Goal: Task Accomplishment & Management: Complete application form

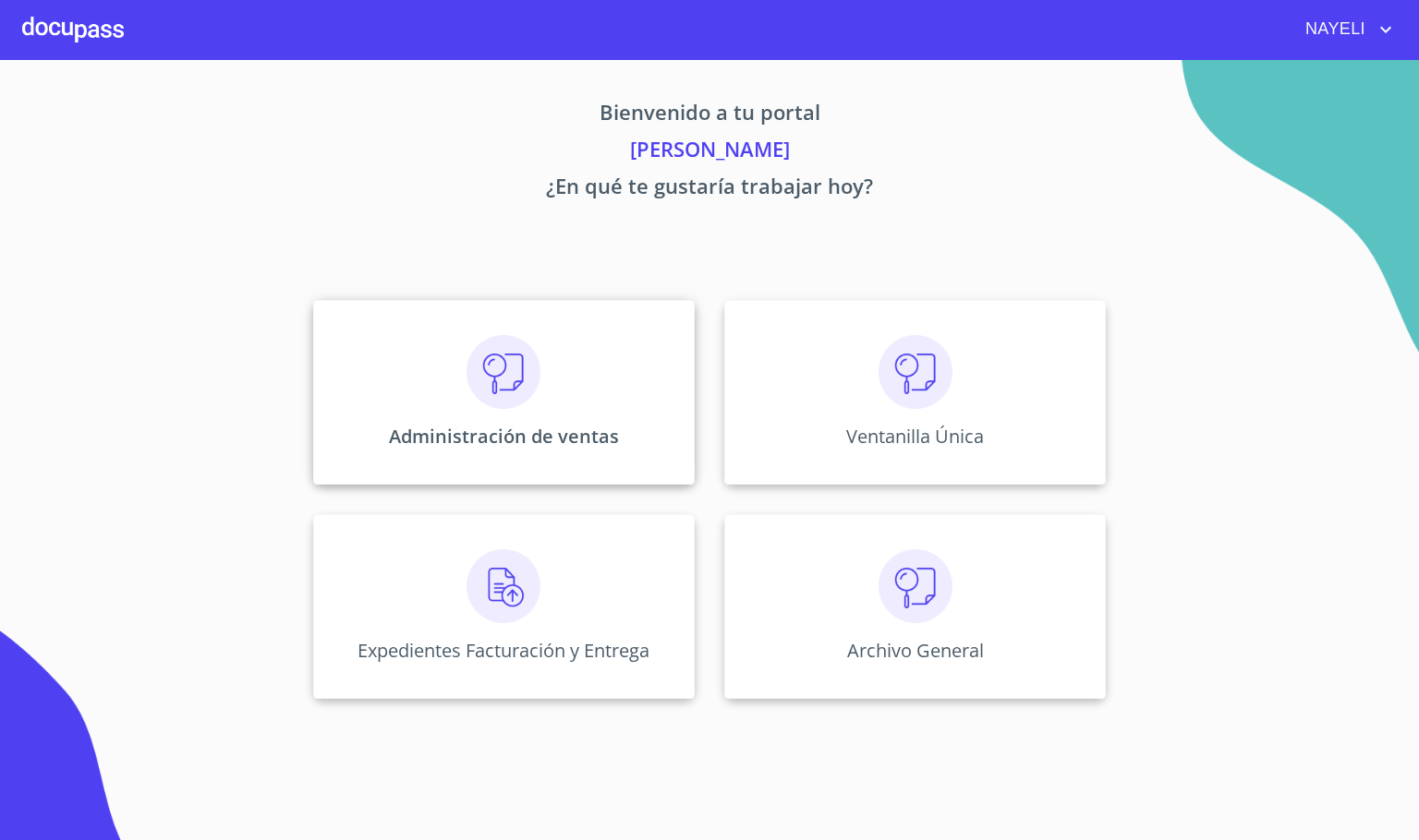
click at [643, 355] on div "Administración de ventas" at bounding box center [503, 392] width 382 height 184
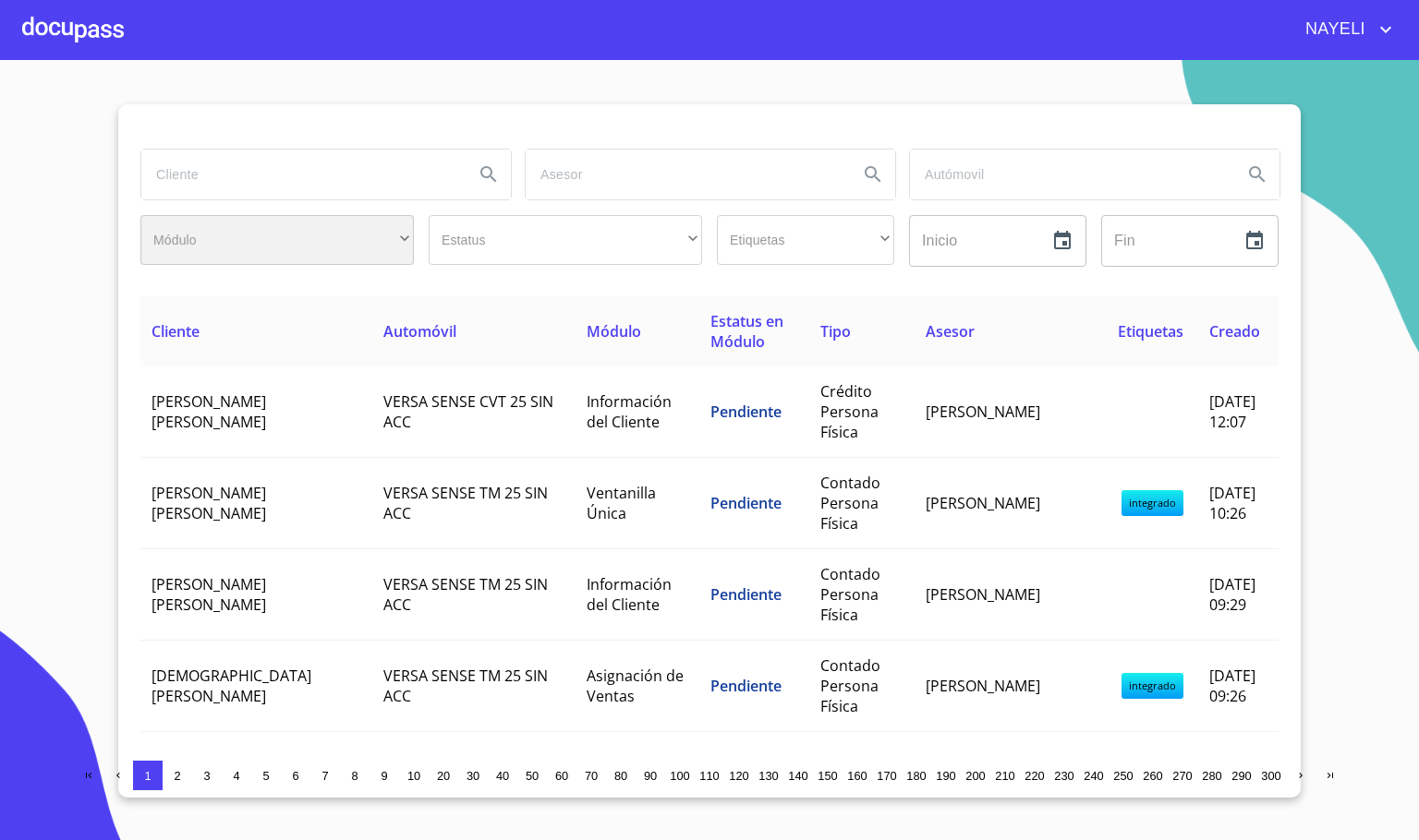
click at [245, 244] on div "​" at bounding box center [277, 240] width 273 height 50
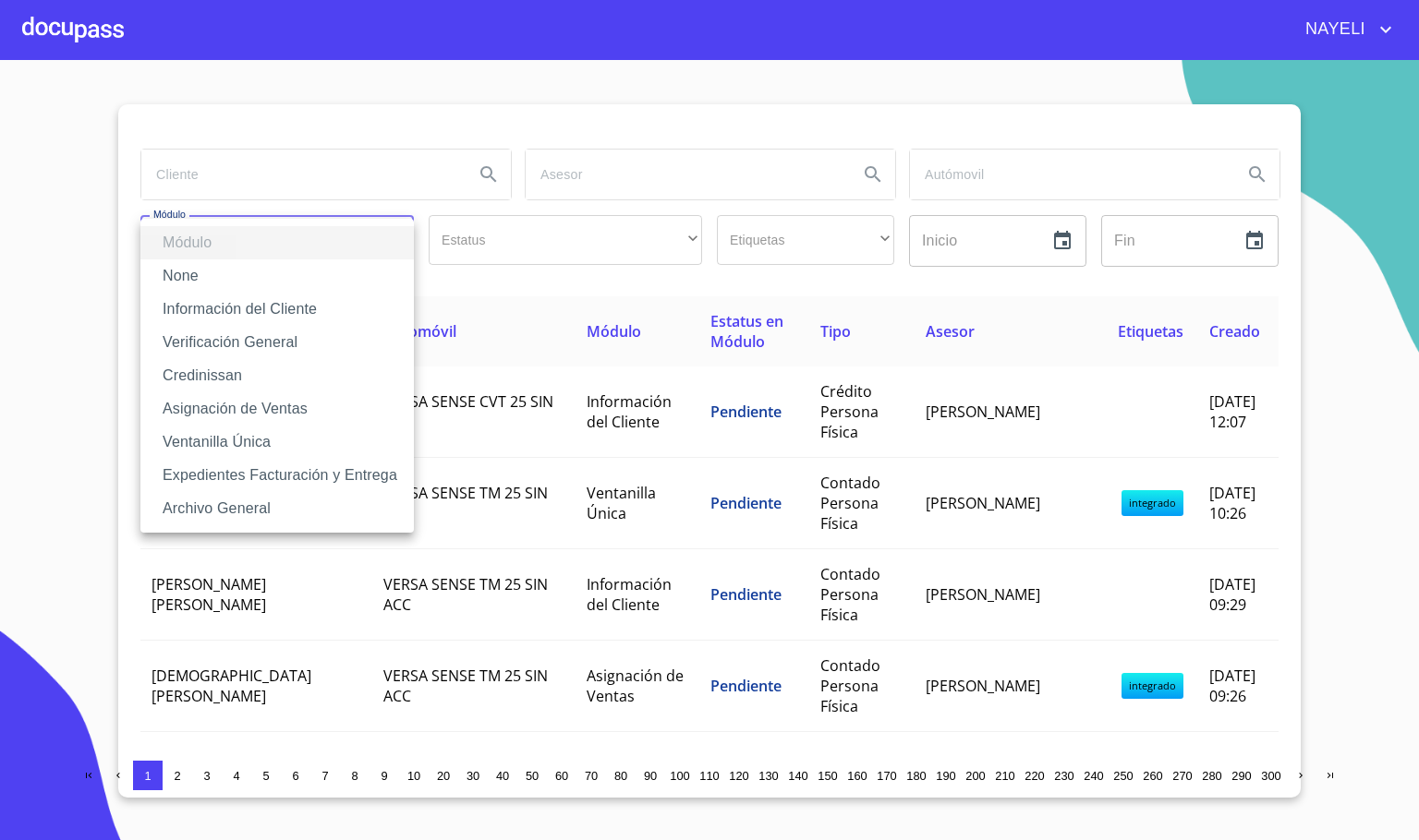
click at [249, 171] on div at bounding box center [710, 420] width 1419 height 840
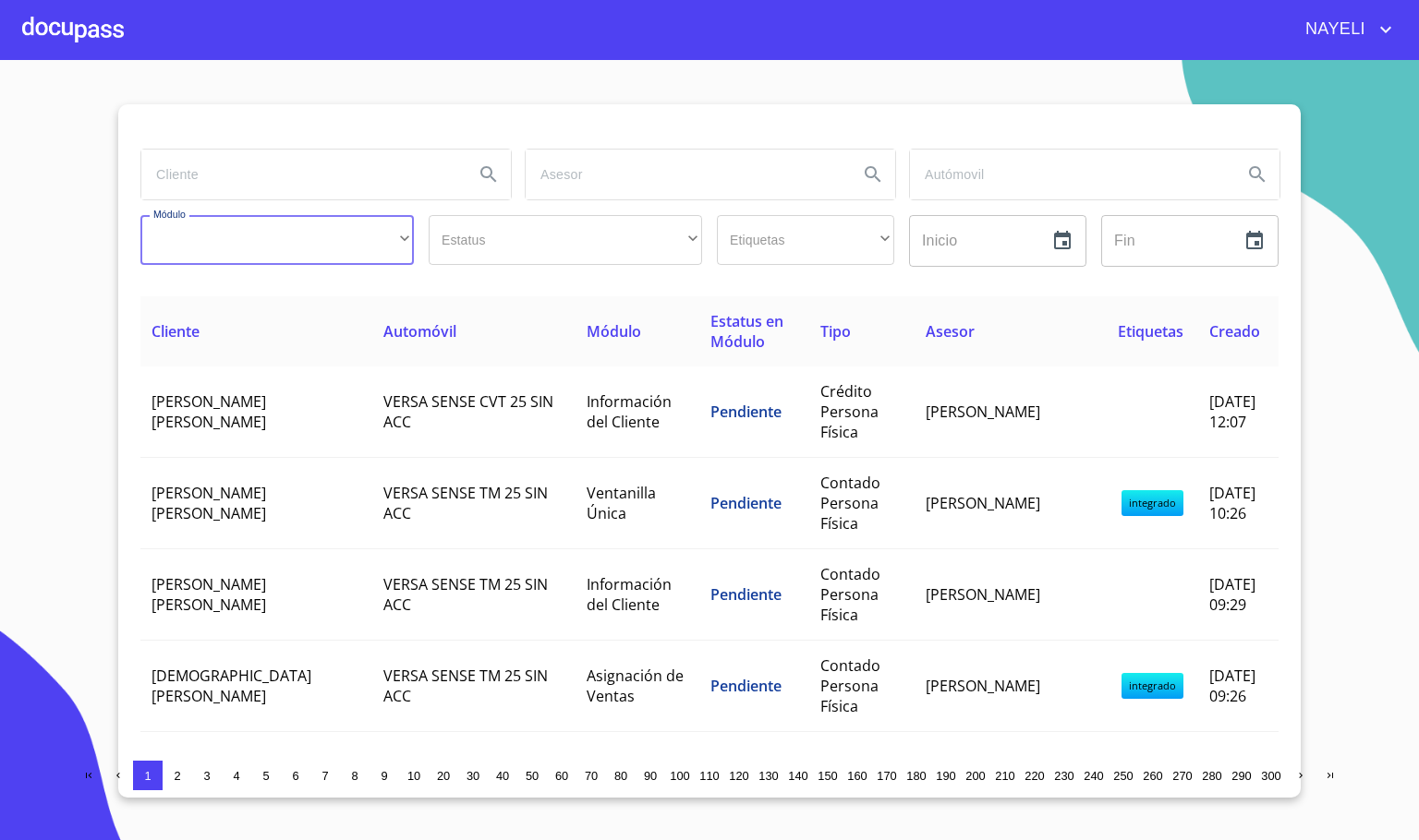
click at [249, 171] on input "search" at bounding box center [300, 174] width 318 height 50
type input "[PERSON_NAME]"
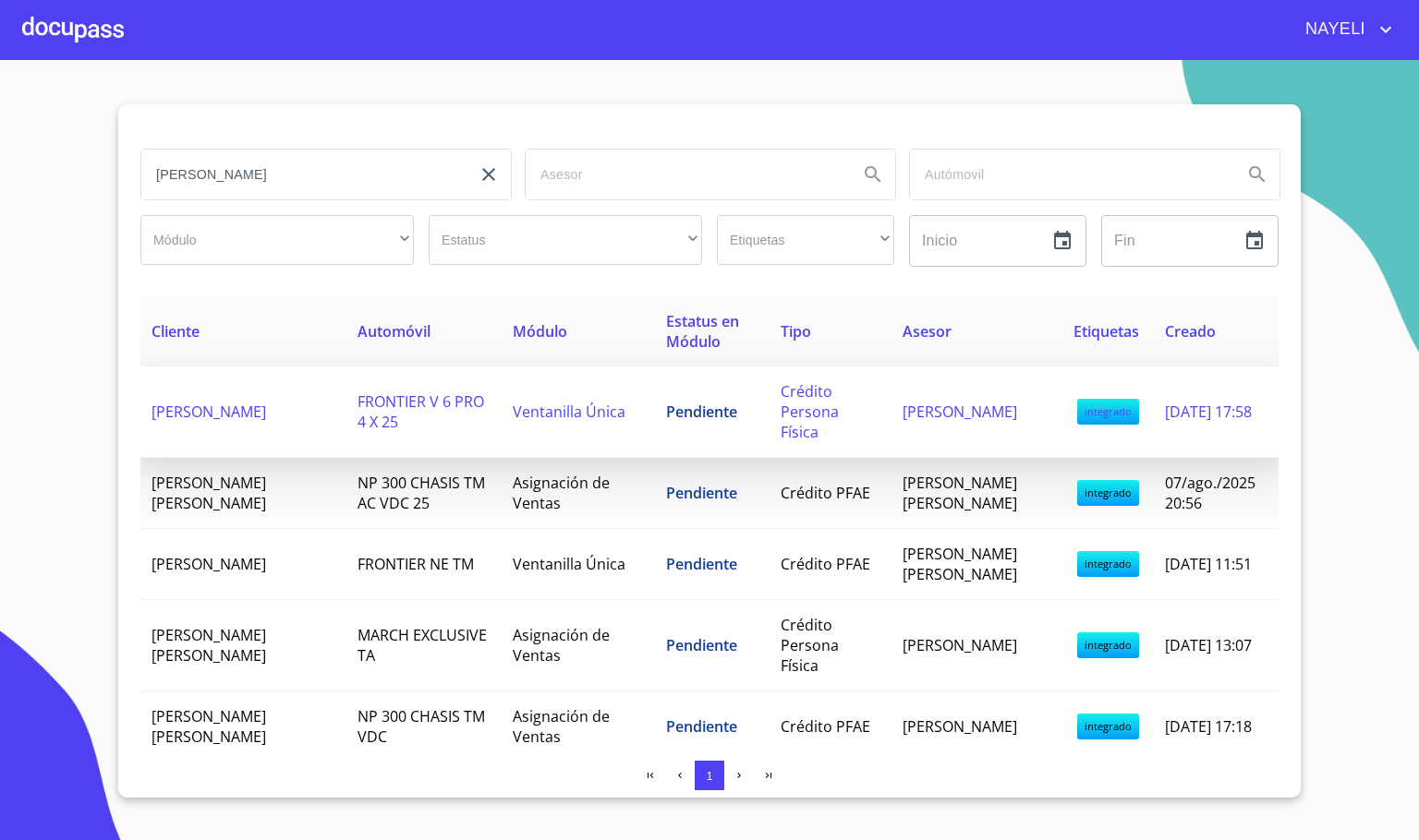
click at [358, 392] on span "FRONTIER V 6 PRO 4 X 25" at bounding box center [421, 412] width 127 height 41
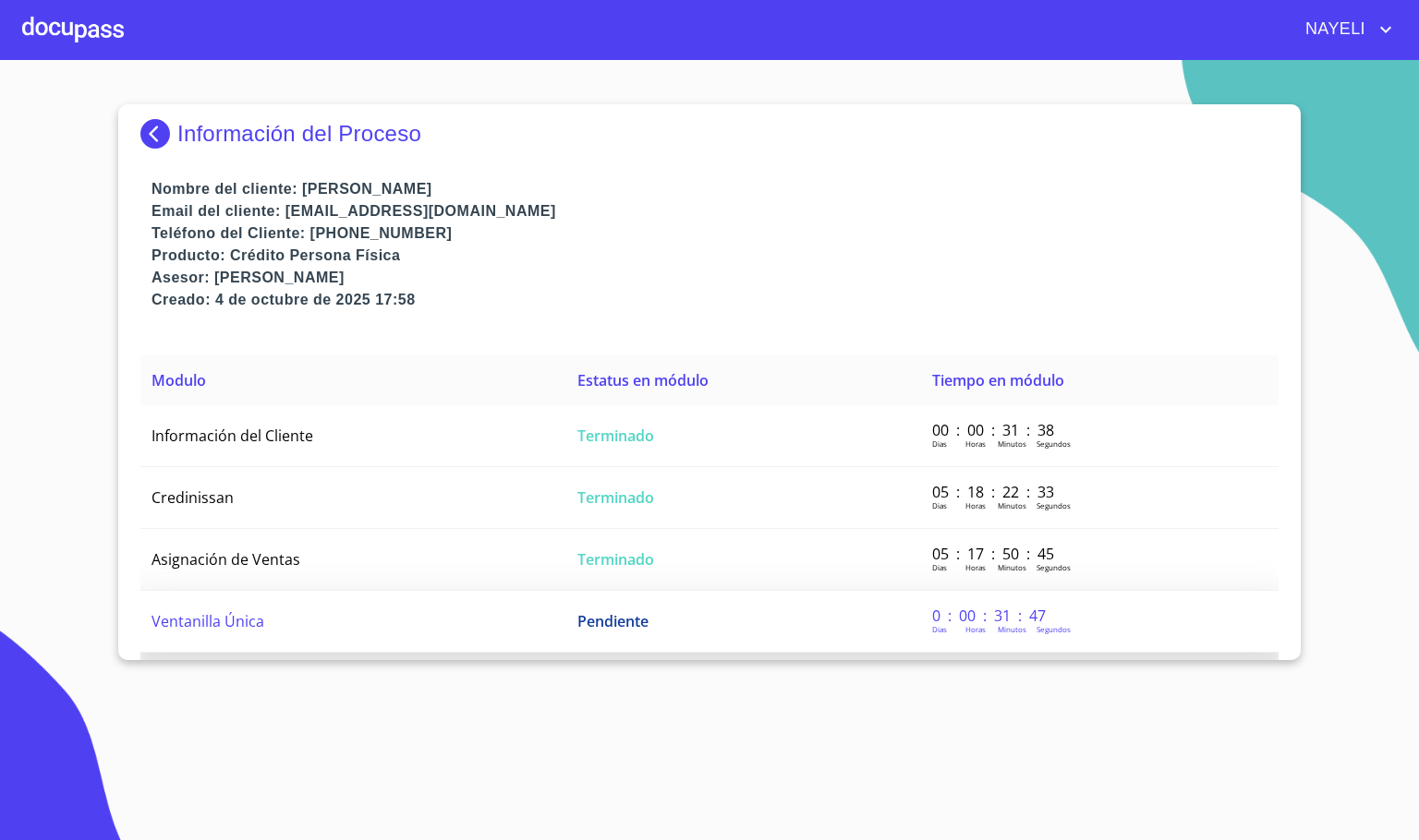
click at [344, 625] on td "Ventanilla Única" at bounding box center [353, 622] width 426 height 62
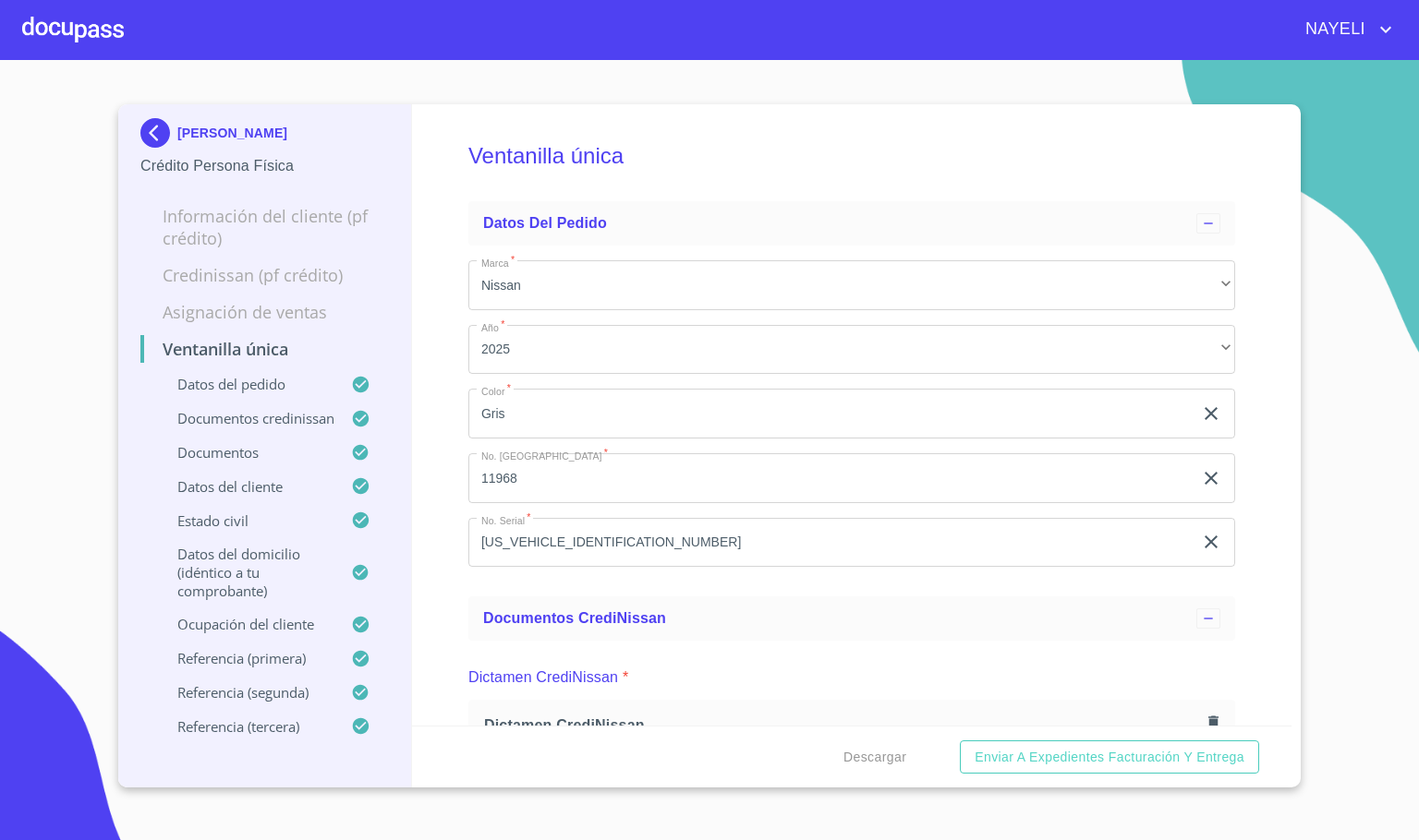
click at [440, 512] on div "Ventanilla única Datos del pedido Marca   * Nissan ​ Año   * 2025 ​ Color   * G…" at bounding box center [851, 416] width 880 height 622
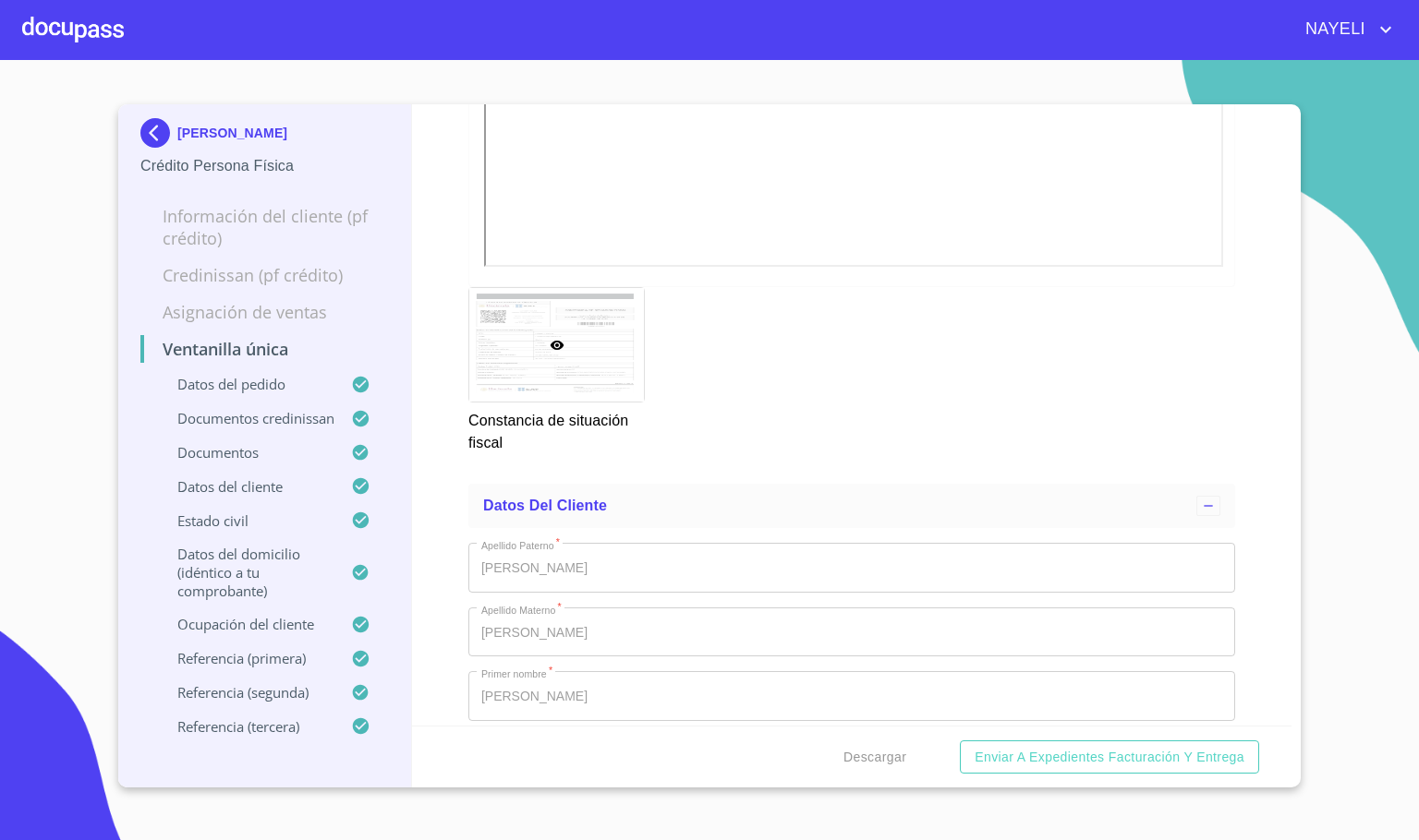
scroll to position [6649, 0]
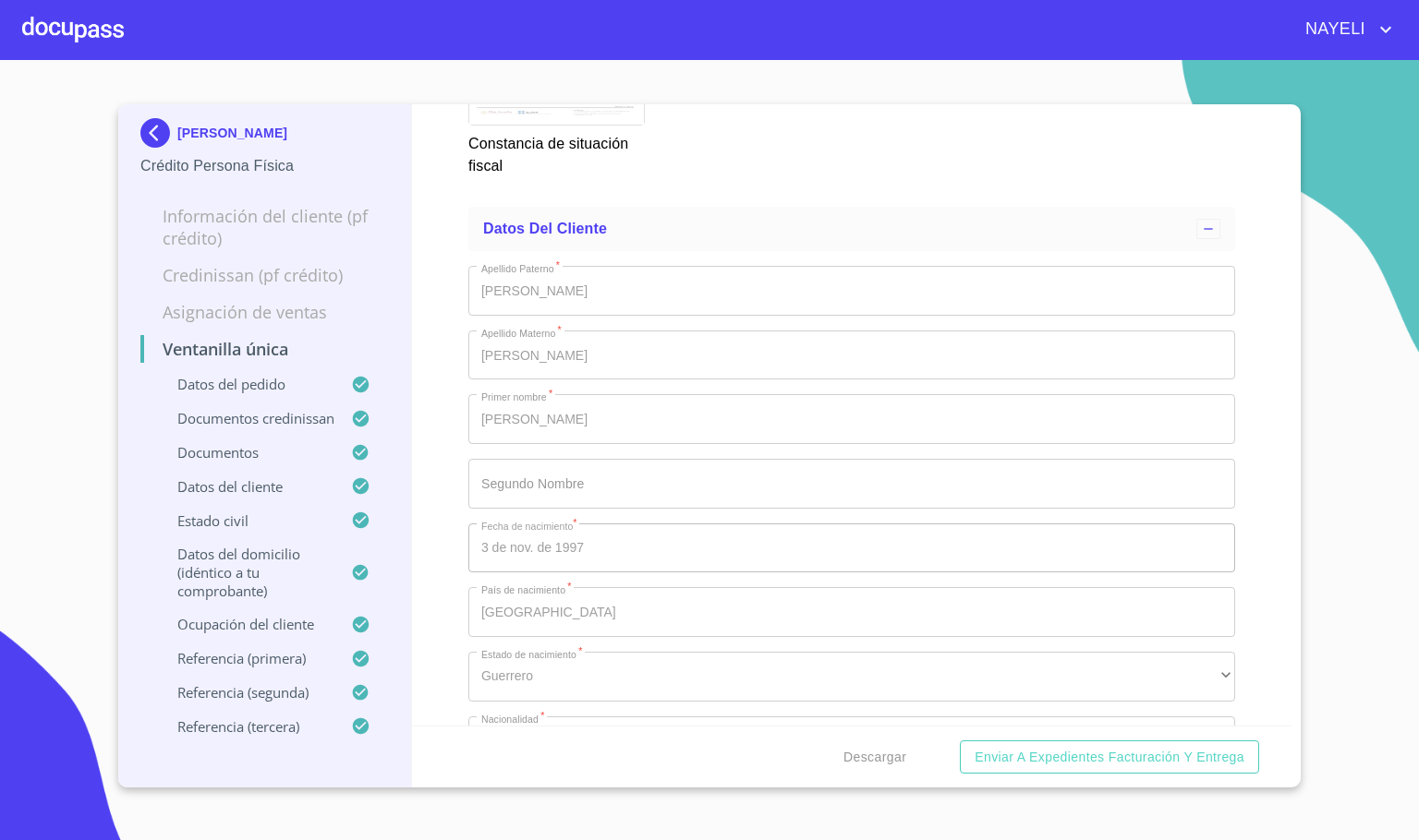
drag, startPoint x: 443, startPoint y: 341, endPoint x: 437, endPoint y: 259, distance: 82.2
click at [441, 339] on div "Ventanilla única Datos del pedido Marca   * Nissan ​ Año   * 2025 ​ Color   * G…" at bounding box center [851, 416] width 880 height 622
click at [45, 34] on div at bounding box center [73, 29] width 102 height 59
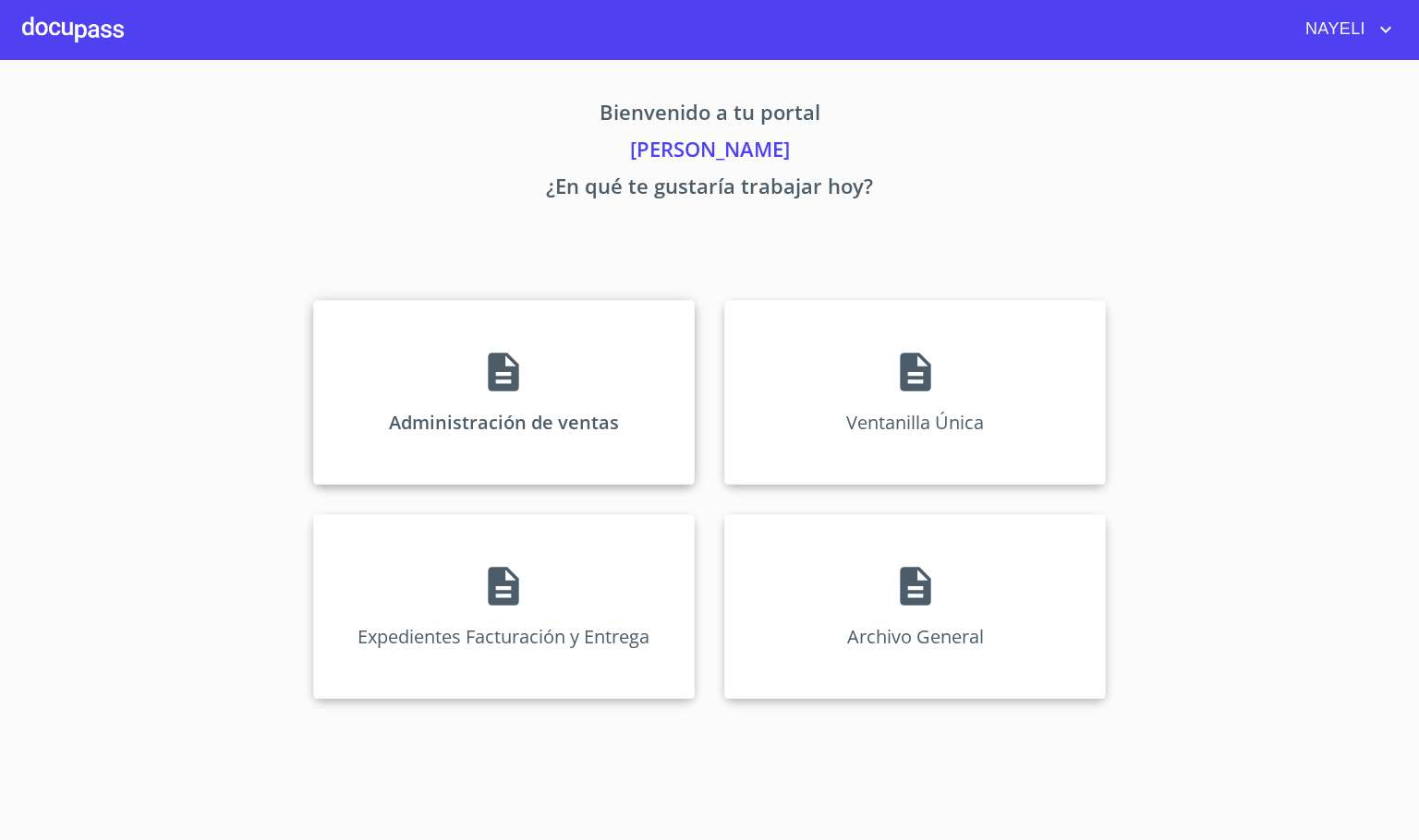
click at [465, 374] on div "Administración de ventas" at bounding box center [503, 392] width 382 height 184
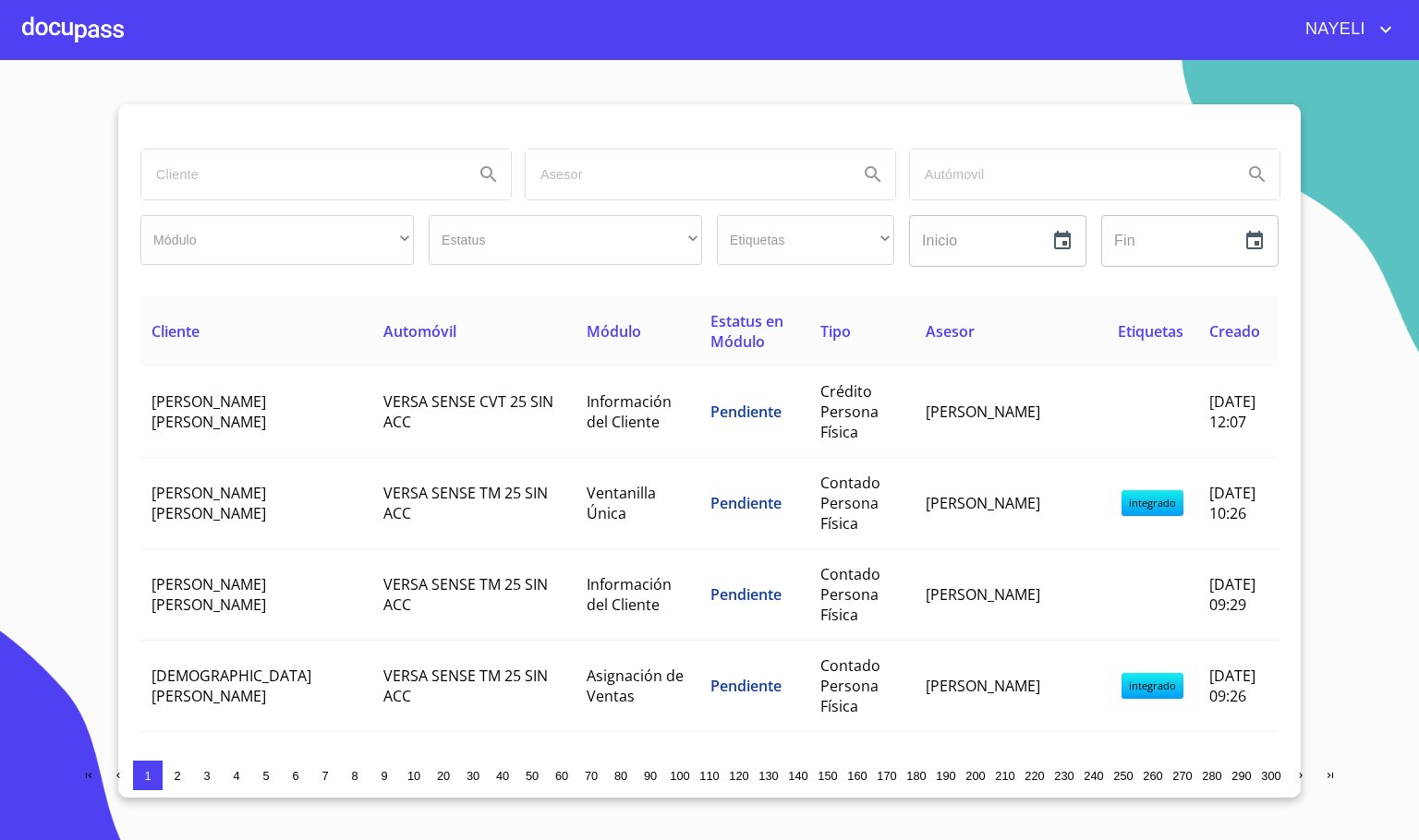
click at [214, 183] on input "search" at bounding box center [300, 174] width 318 height 50
type input "[PERSON_NAME]"
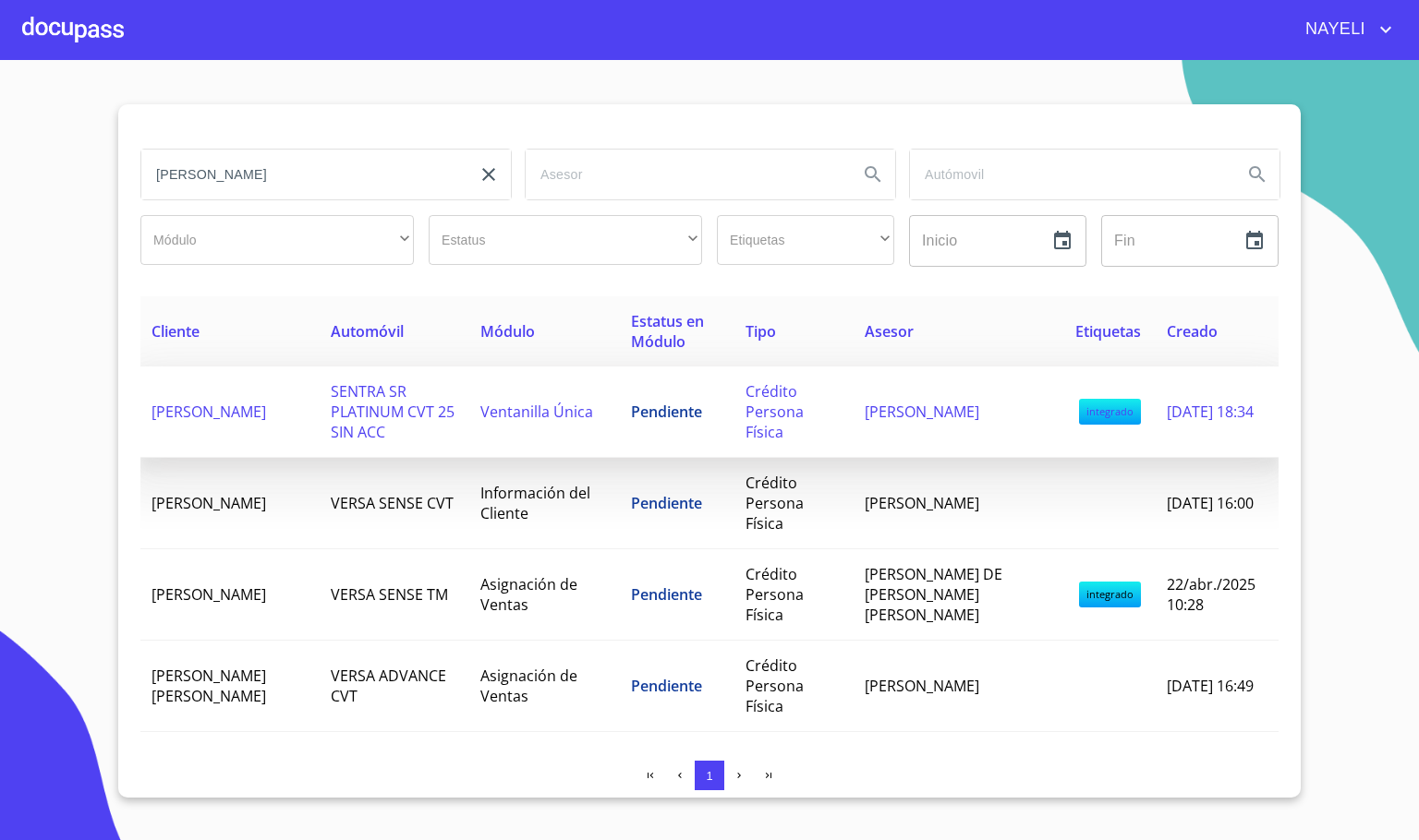
click at [402, 420] on td "SENTRA SR PLATINUM CVT 25 SIN ACC" at bounding box center [395, 413] width 149 height 92
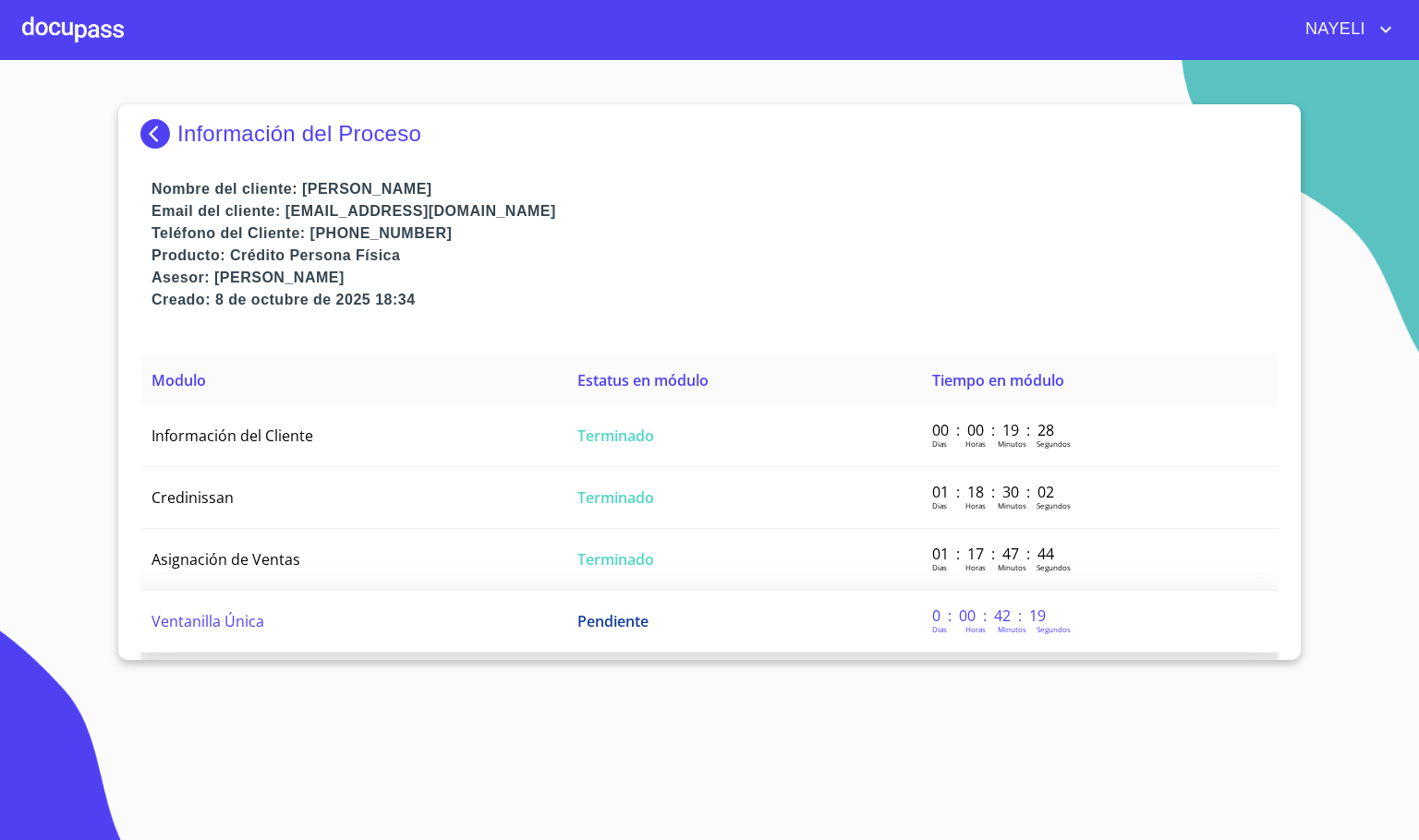
click at [335, 625] on td "Ventanilla Única" at bounding box center [353, 622] width 426 height 62
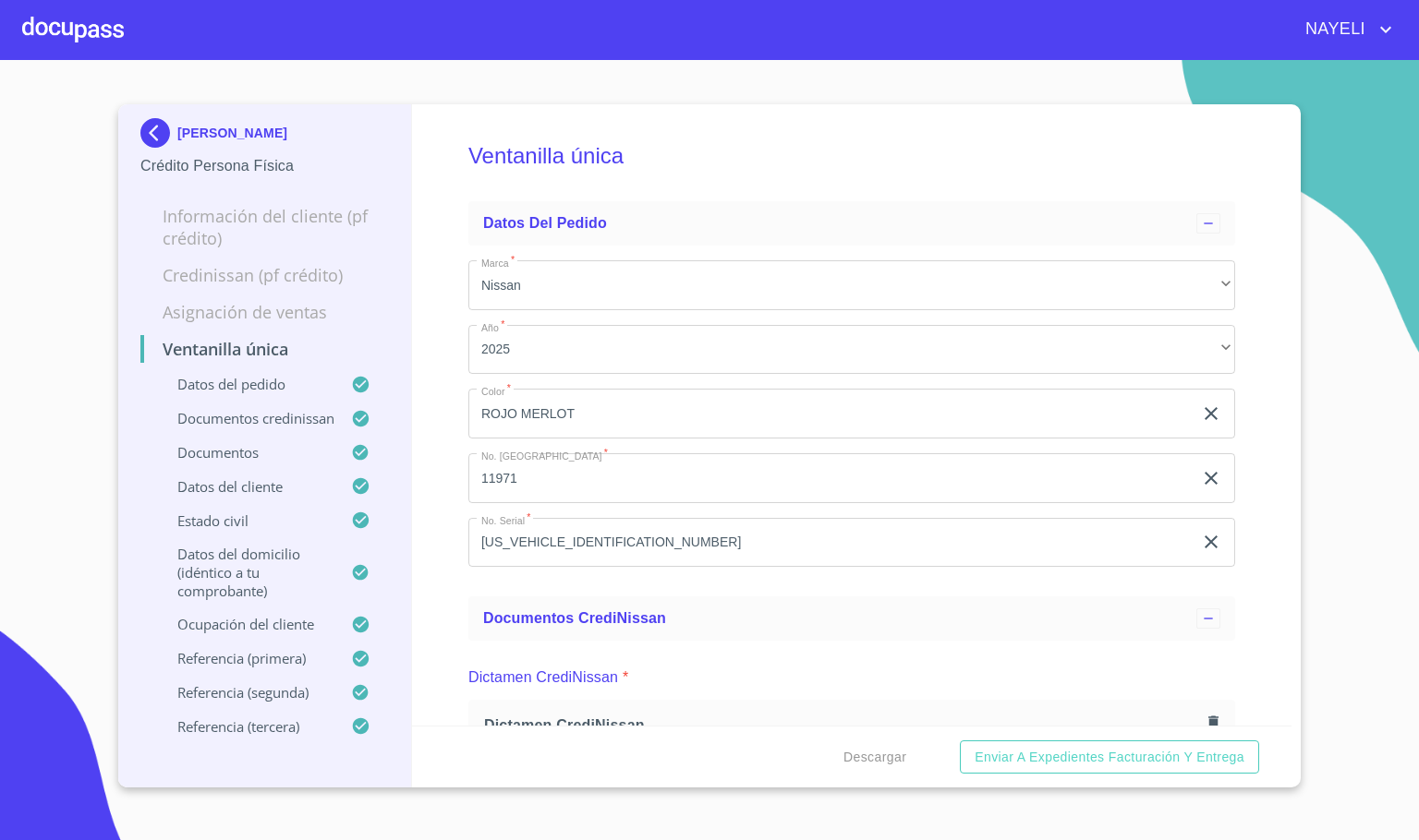
click at [1240, 347] on div "Ventanilla única Datos del pedido Marca   * Nissan ​ Año   * 2025 ​ Color   * R…" at bounding box center [851, 416] width 880 height 622
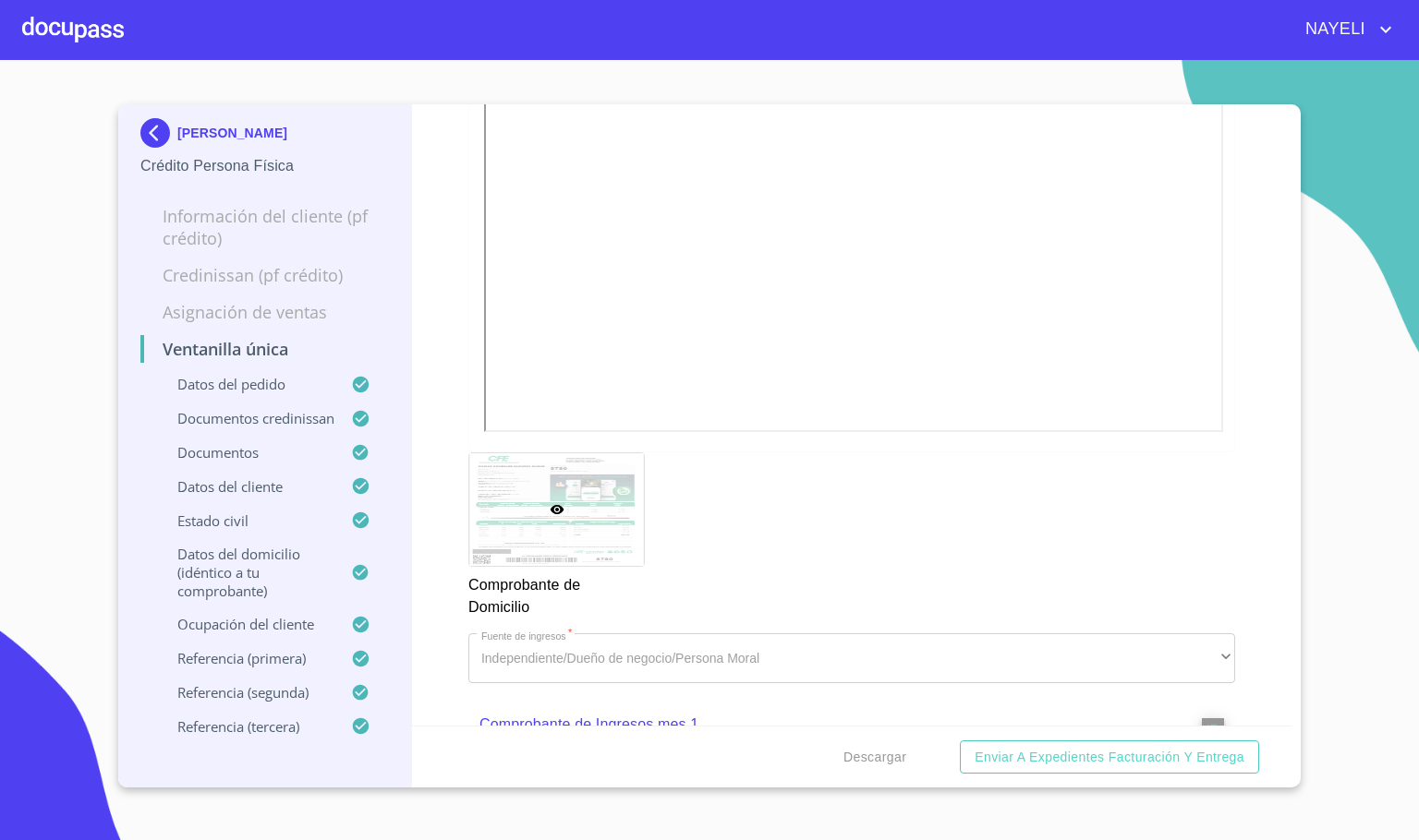
scroll to position [1939, 0]
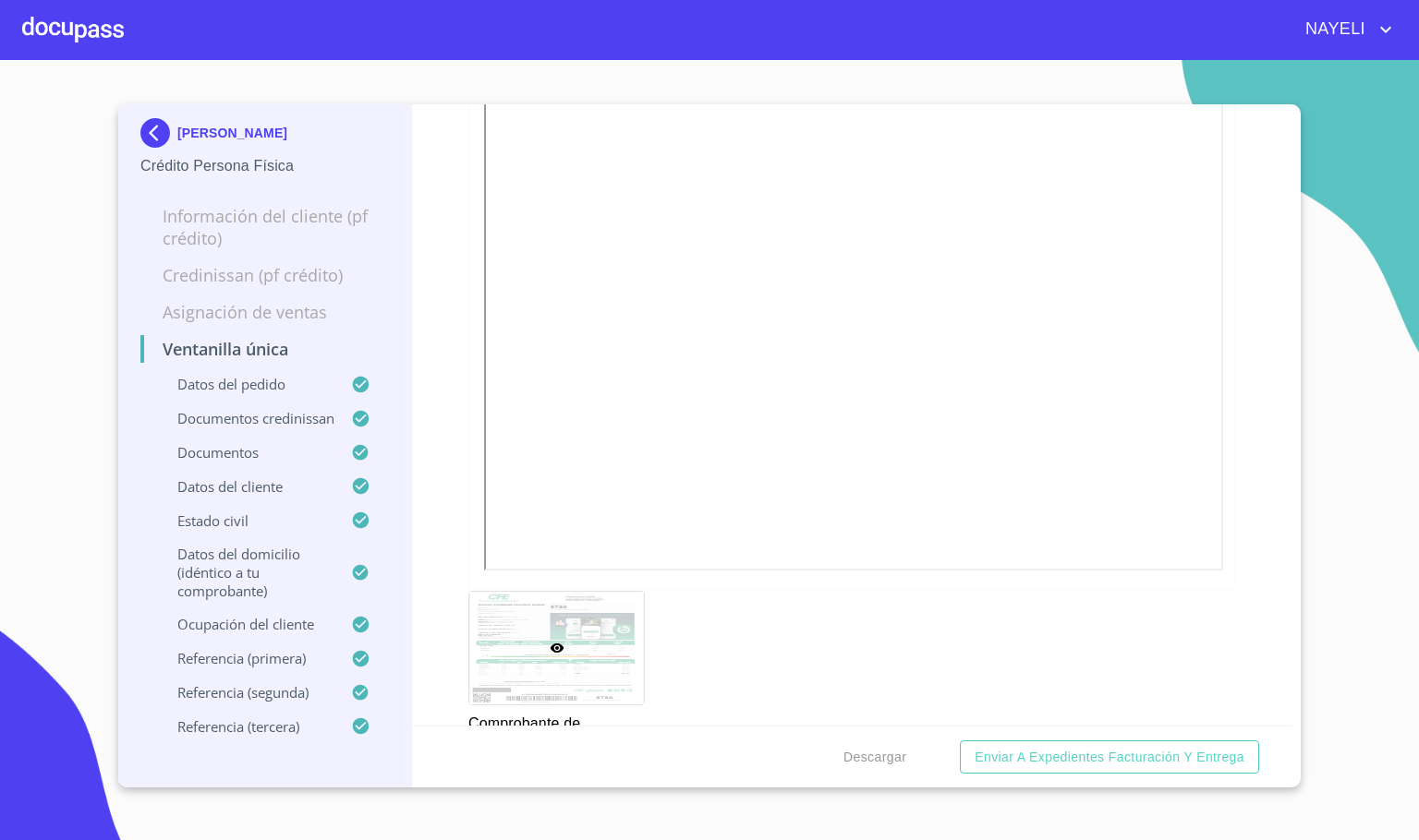
click at [1240, 566] on div "Ventanilla única Datos del pedido Marca   * Nissan ​ Año   * 2025 ​ Color   * R…" at bounding box center [851, 416] width 880 height 622
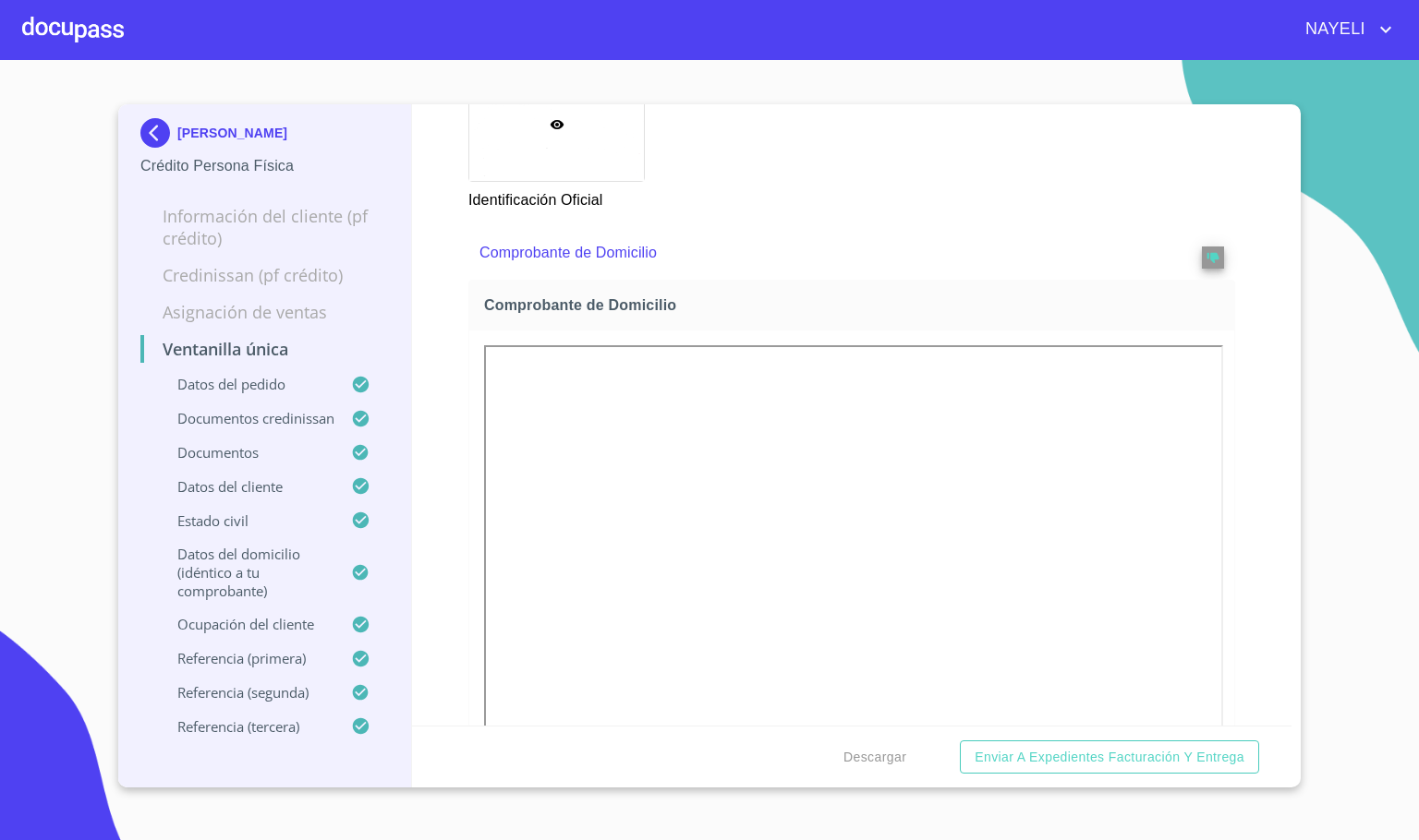
scroll to position [1662, 0]
drag, startPoint x: 1209, startPoint y: 347, endPoint x: 1197, endPoint y: 349, distance: 12.2
click at [1209, 285] on div "Comprobante de Domicilio" at bounding box center [851, 259] width 766 height 54
click at [1202, 274] on button "reject" at bounding box center [1213, 263] width 22 height 22
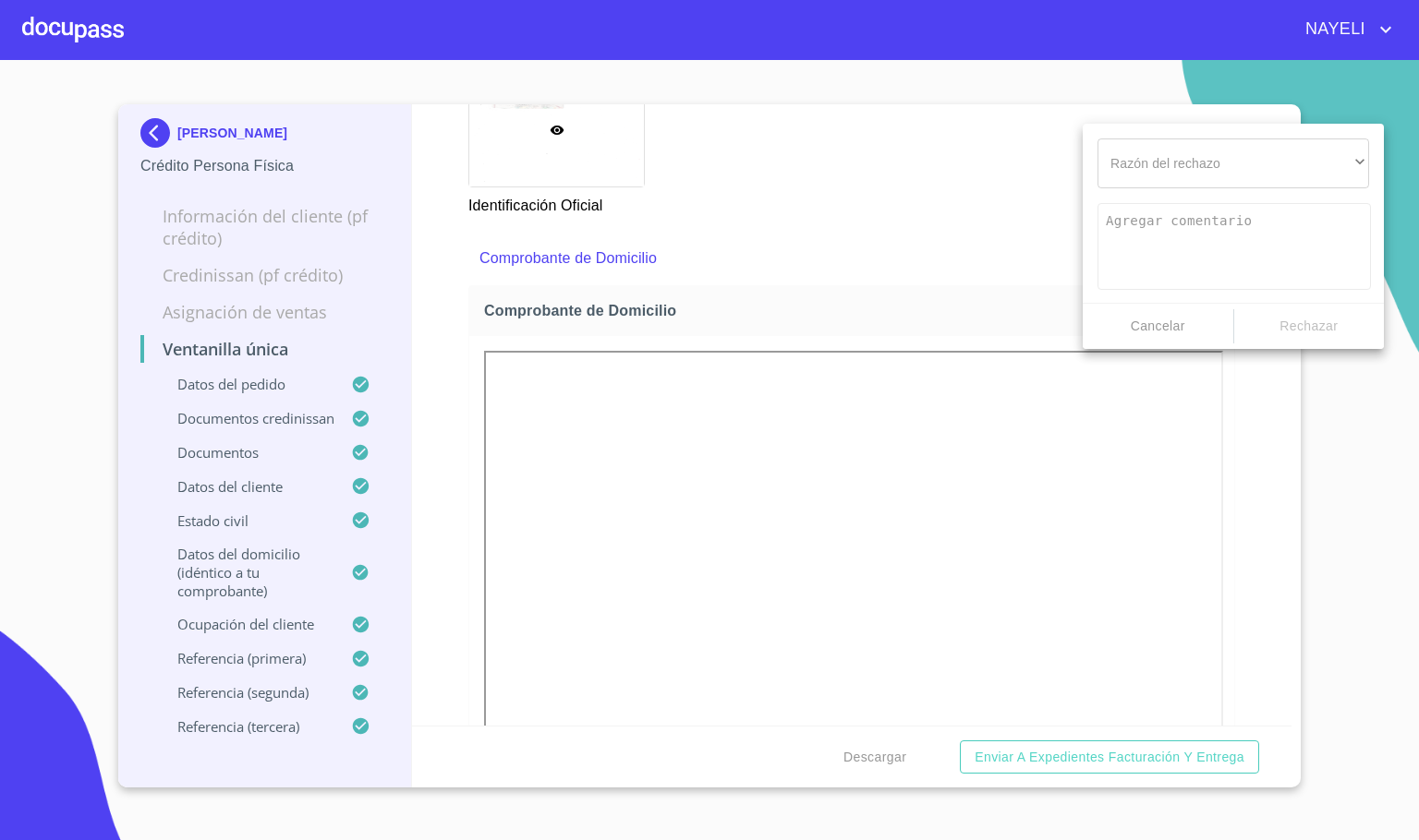
click at [1183, 194] on div "Razón del rechazo ​ ​ Cancelar Rechazar" at bounding box center [1233, 236] width 301 height 225
click at [1184, 166] on div "​" at bounding box center [1233, 163] width 271 height 50
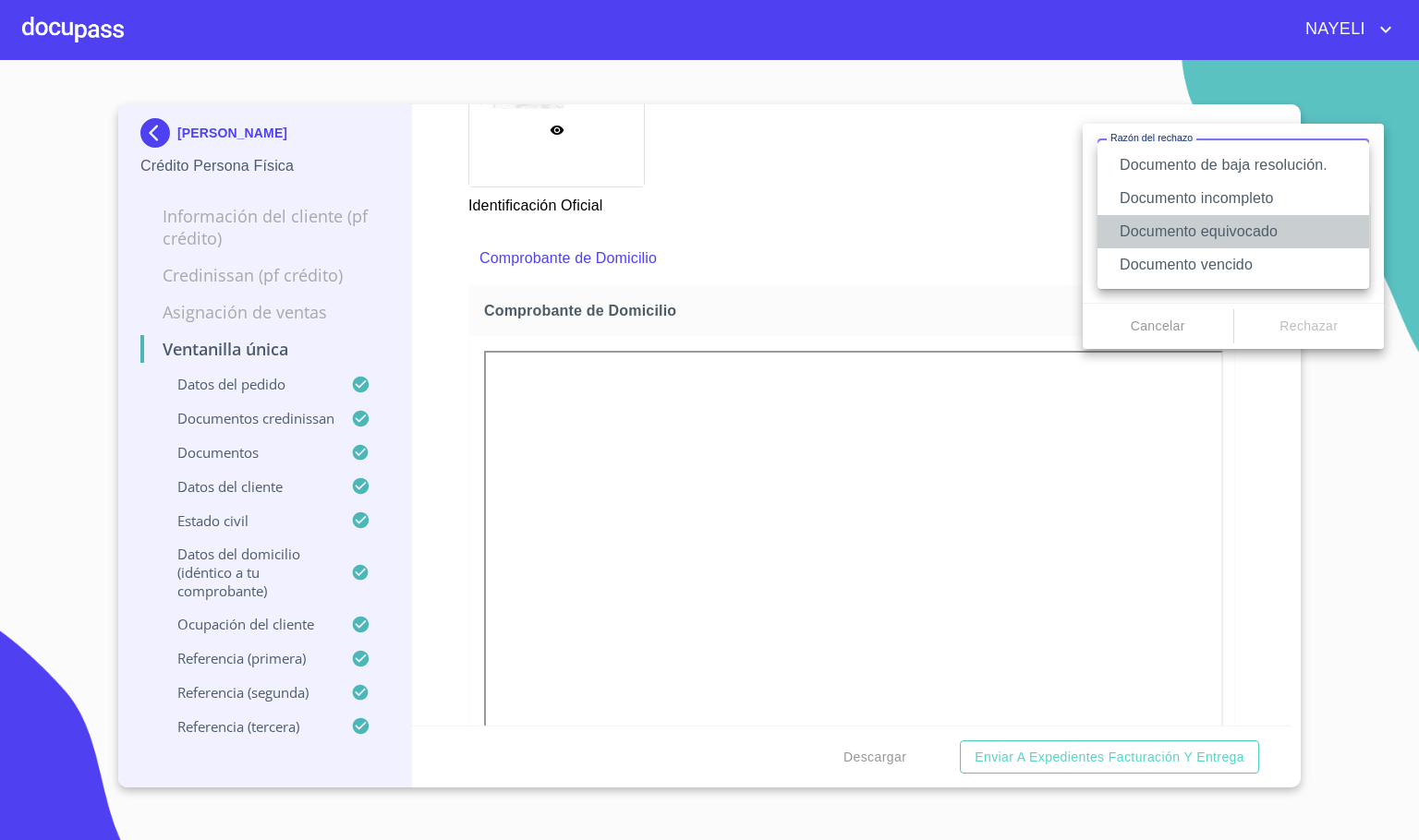
click at [1327, 224] on li "Documento equivocado" at bounding box center [1233, 231] width 271 height 33
type textarea "Favor de enviar de nuevo documento correcto según lo requiere el campo, puede s…"
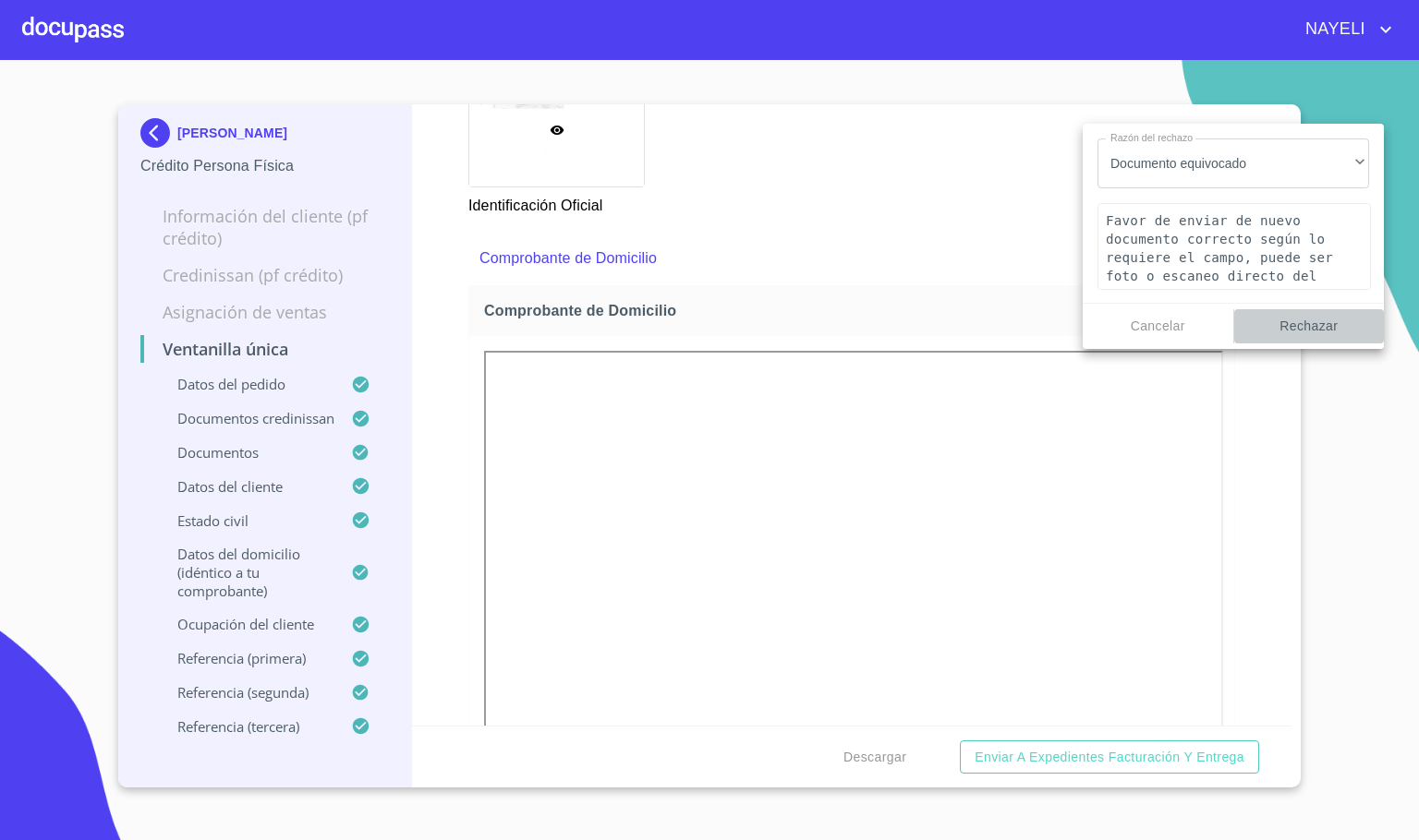
click at [1325, 320] on span "Rechazar" at bounding box center [1309, 326] width 136 height 23
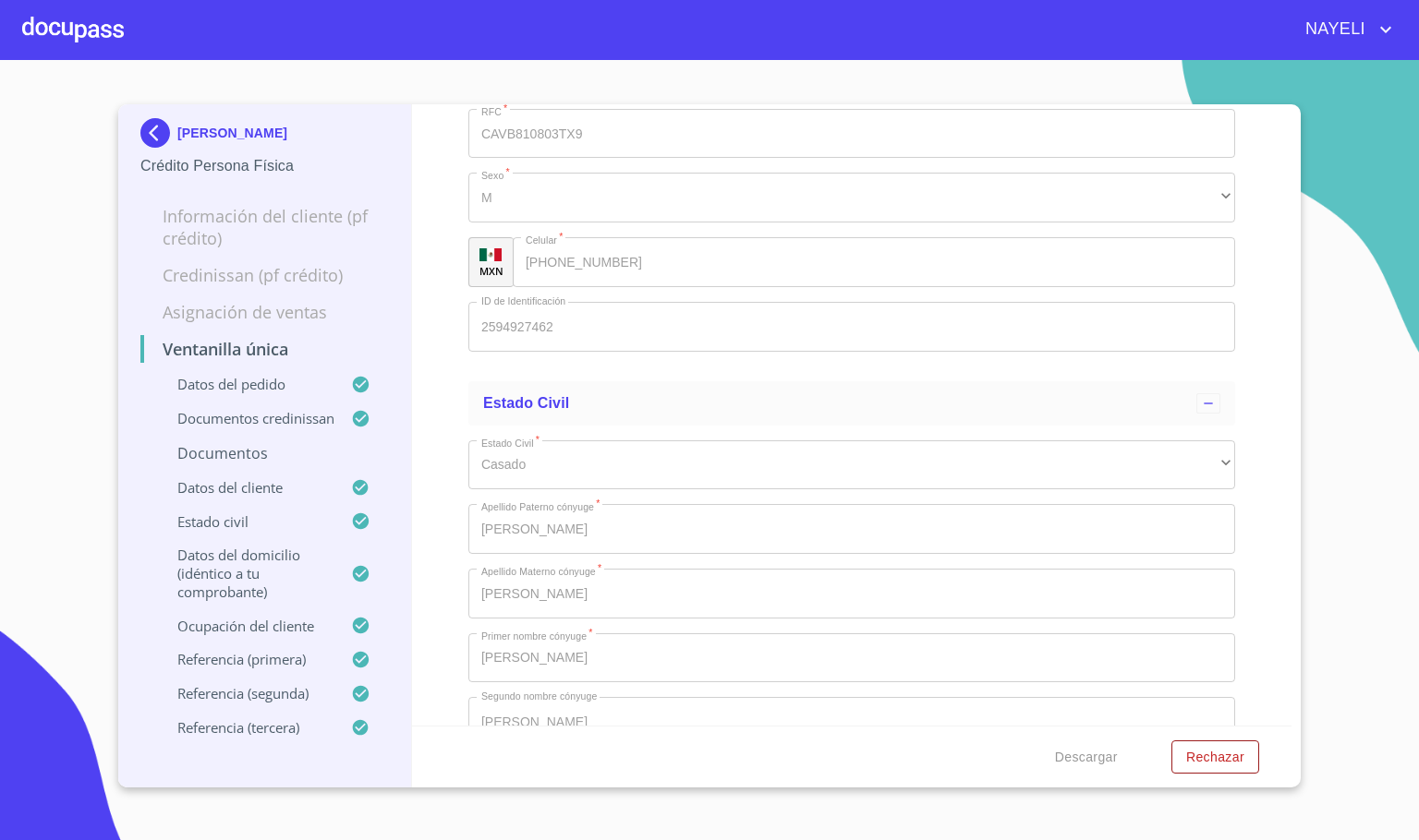
scroll to position [5944, 0]
click at [1237, 746] on span "Rechazar" at bounding box center [1215, 757] width 58 height 23
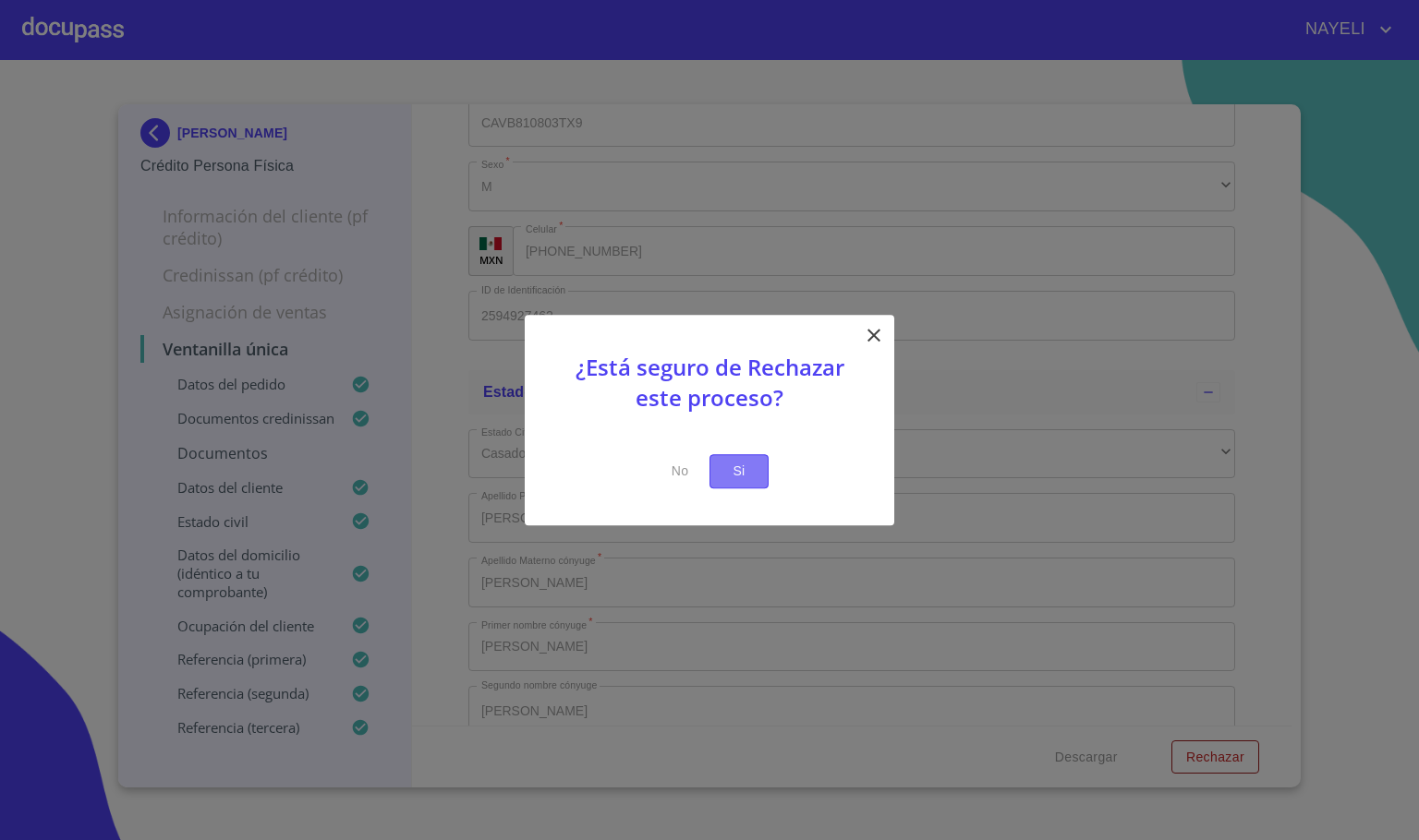
click at [726, 460] on span "Si" at bounding box center [739, 471] width 30 height 23
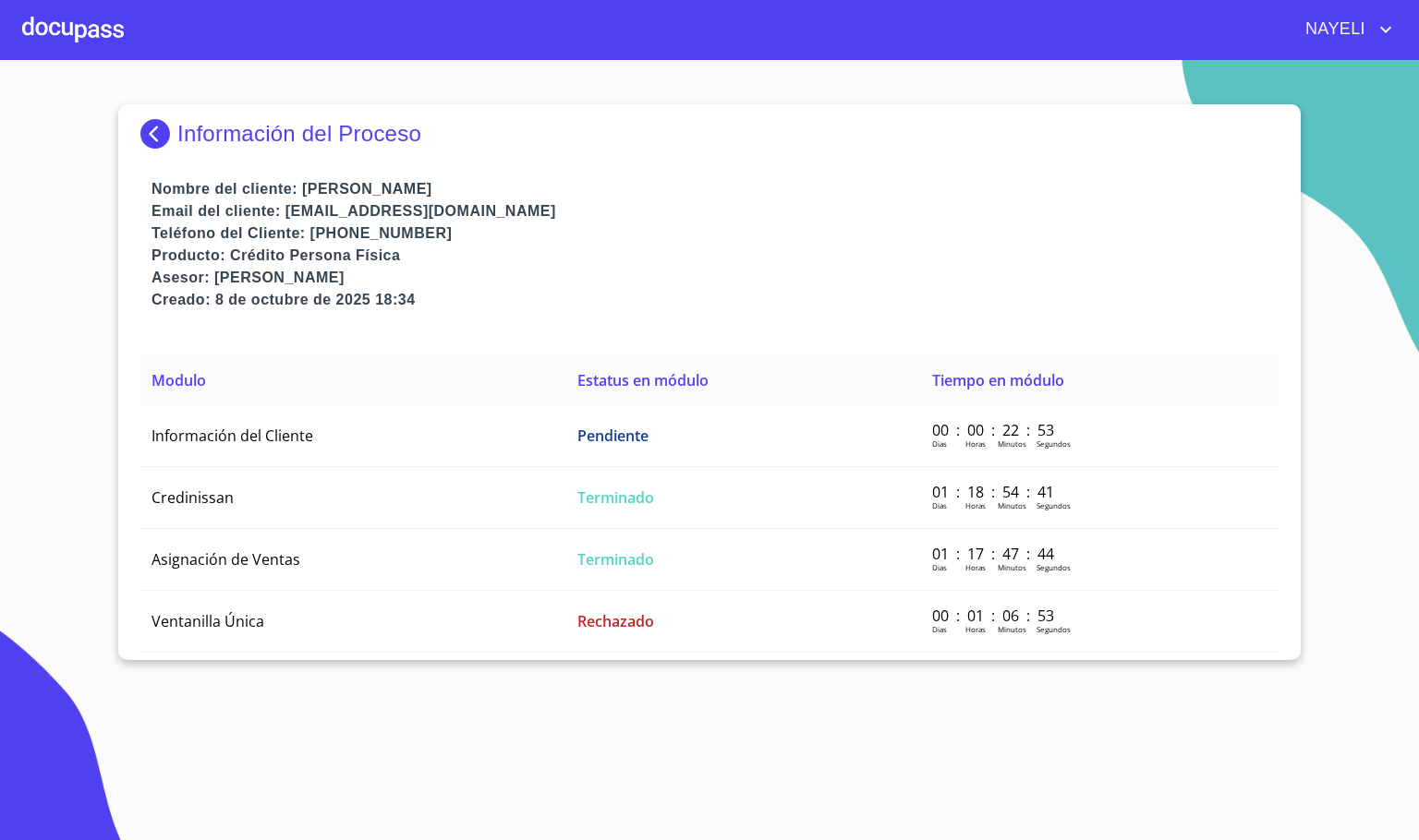
click at [107, 23] on div at bounding box center [73, 29] width 102 height 59
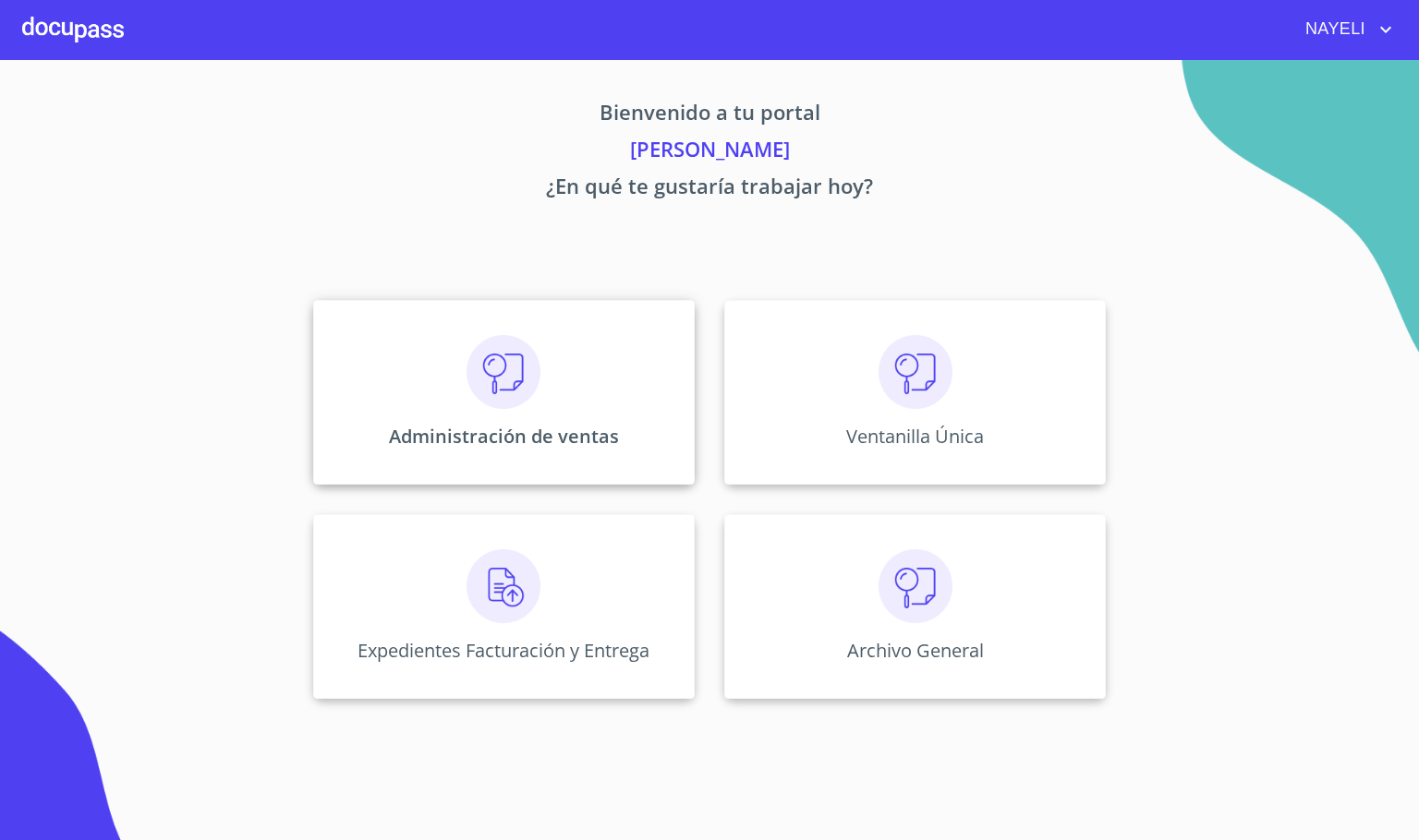
click at [473, 347] on img at bounding box center [503, 372] width 74 height 74
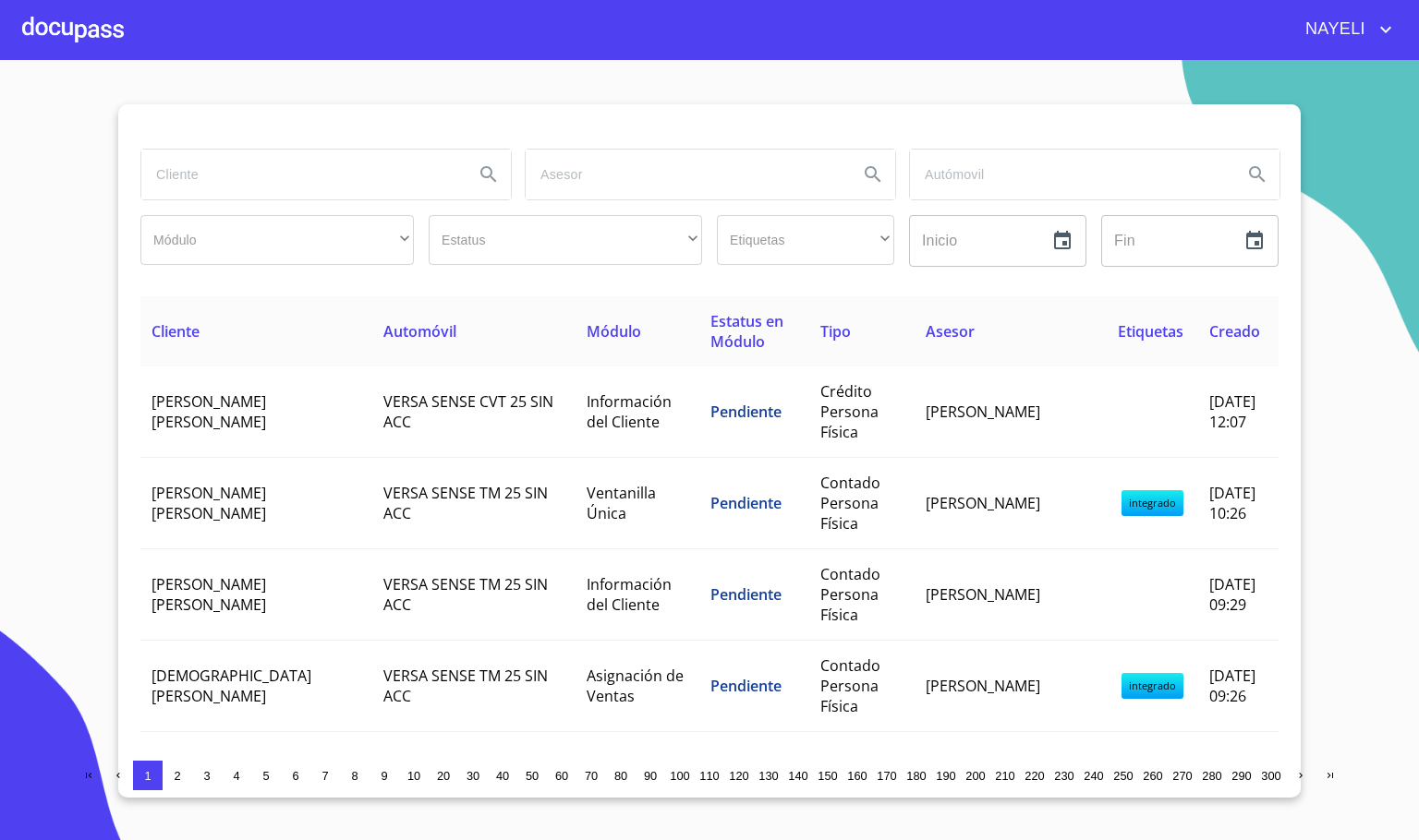
click at [236, 166] on input "search" at bounding box center [300, 174] width 318 height 50
type input "[PERSON_NAME]"
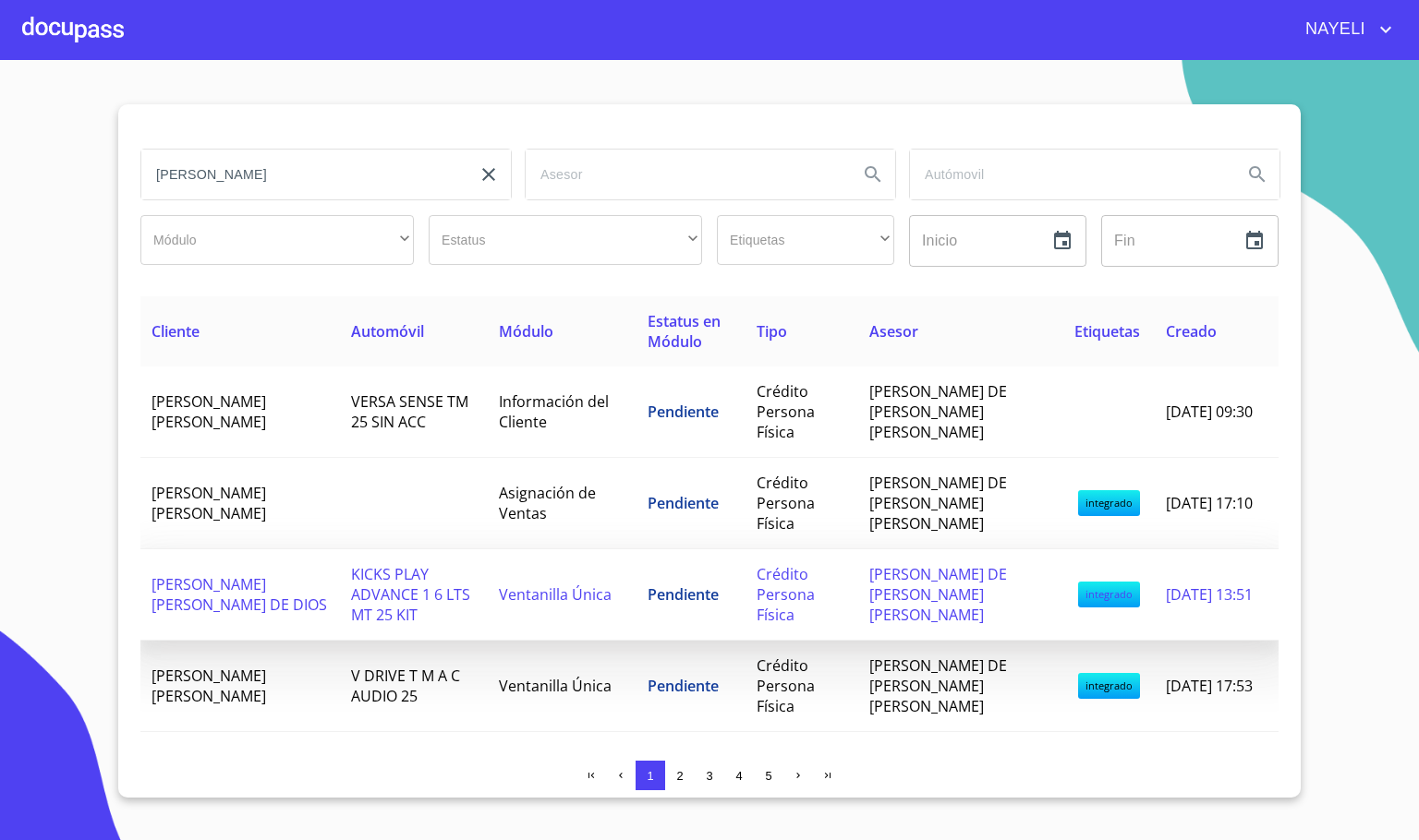
click at [372, 591] on span "KICKS PLAY ADVANCE 1 6 LTS MT 25 KIT" at bounding box center [411, 594] width 120 height 61
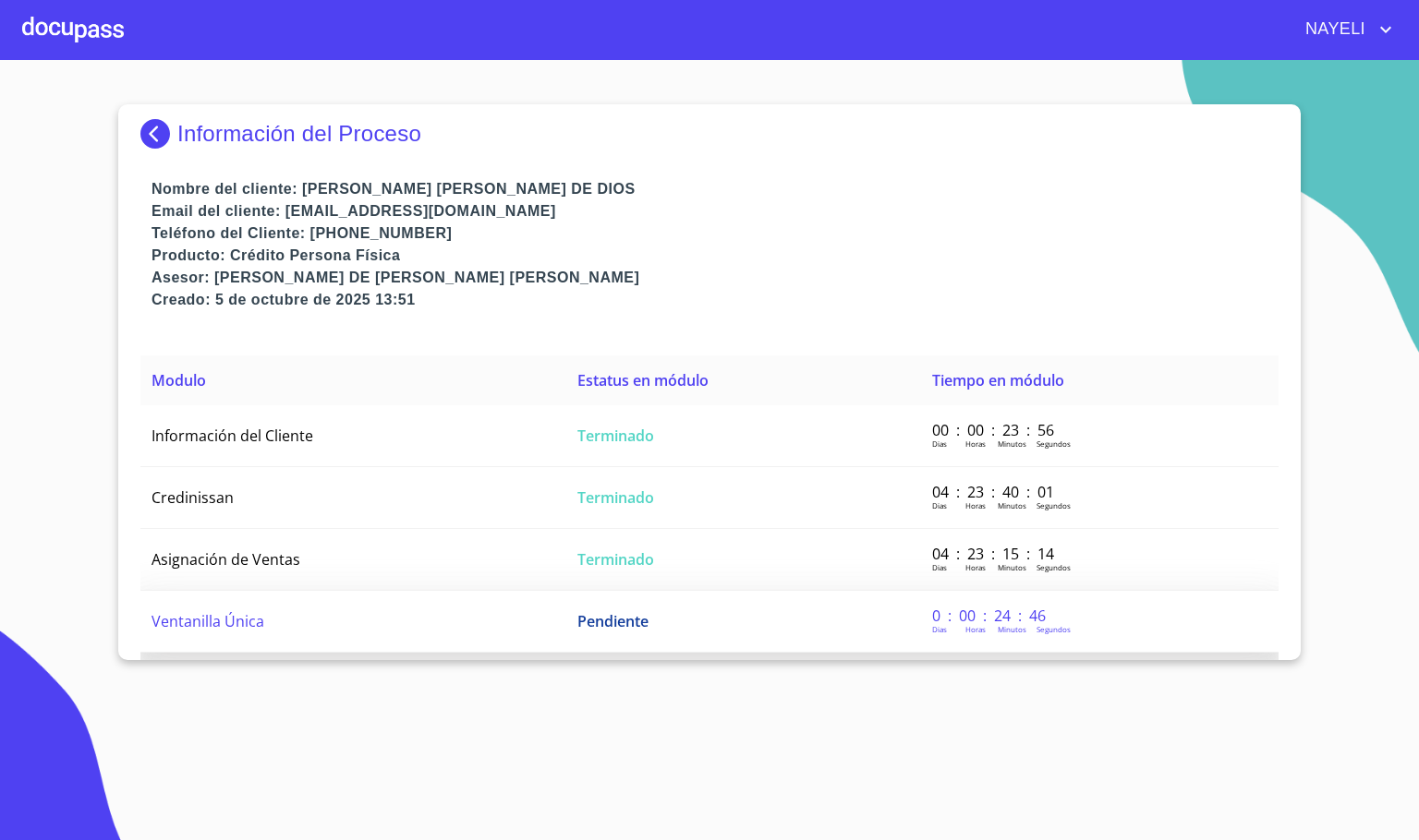
click at [319, 630] on td "Ventanilla Única" at bounding box center [353, 622] width 426 height 62
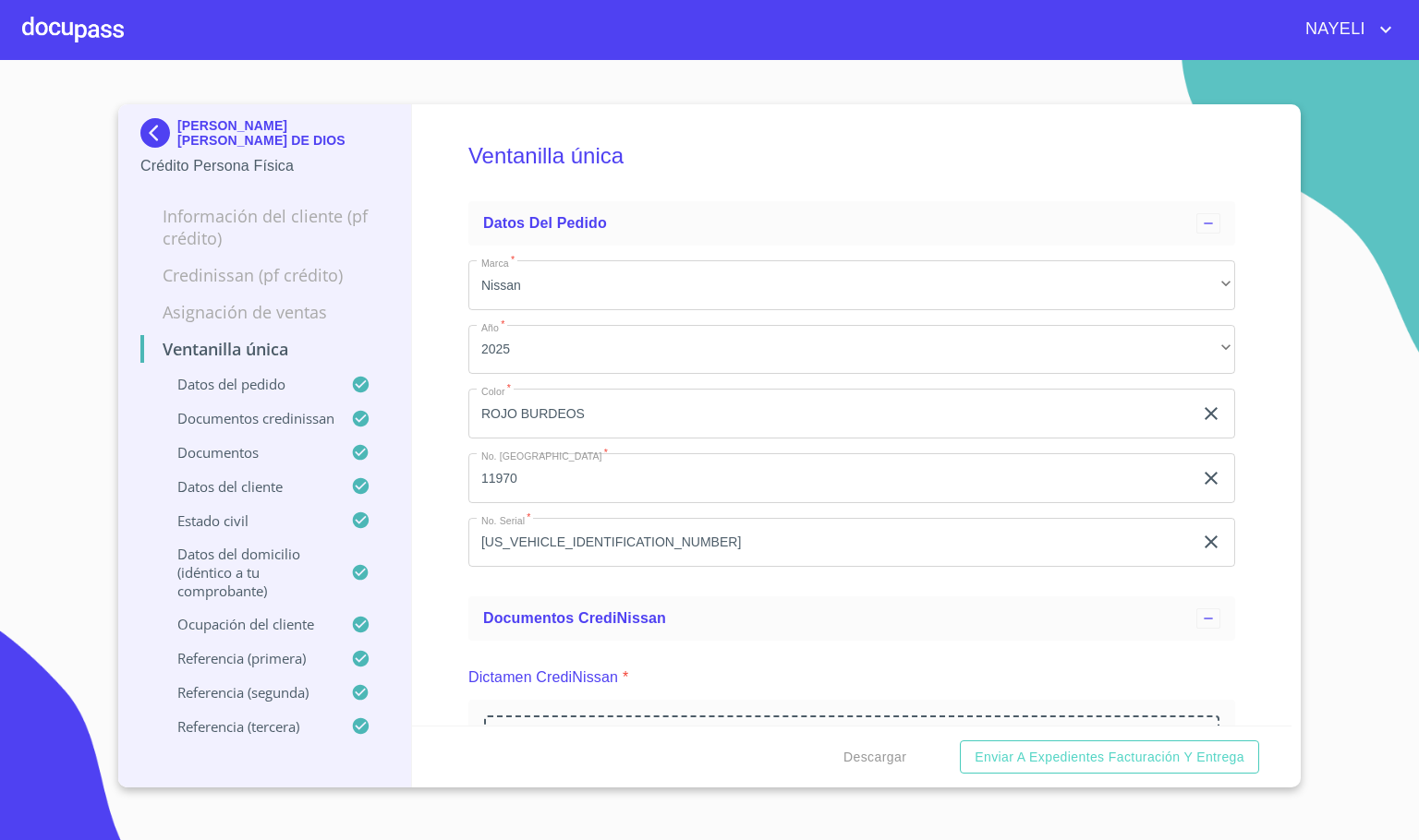
click at [432, 502] on div "Ventanilla única Datos del pedido Marca   * Nissan ​ Año   * 2025 ​ Color   * R…" at bounding box center [851, 416] width 880 height 622
click at [441, 498] on div "Ventanilla única Datos del pedido Marca   * Nissan ​ Año   * 2025 ​ Color   * R…" at bounding box center [851, 416] width 880 height 622
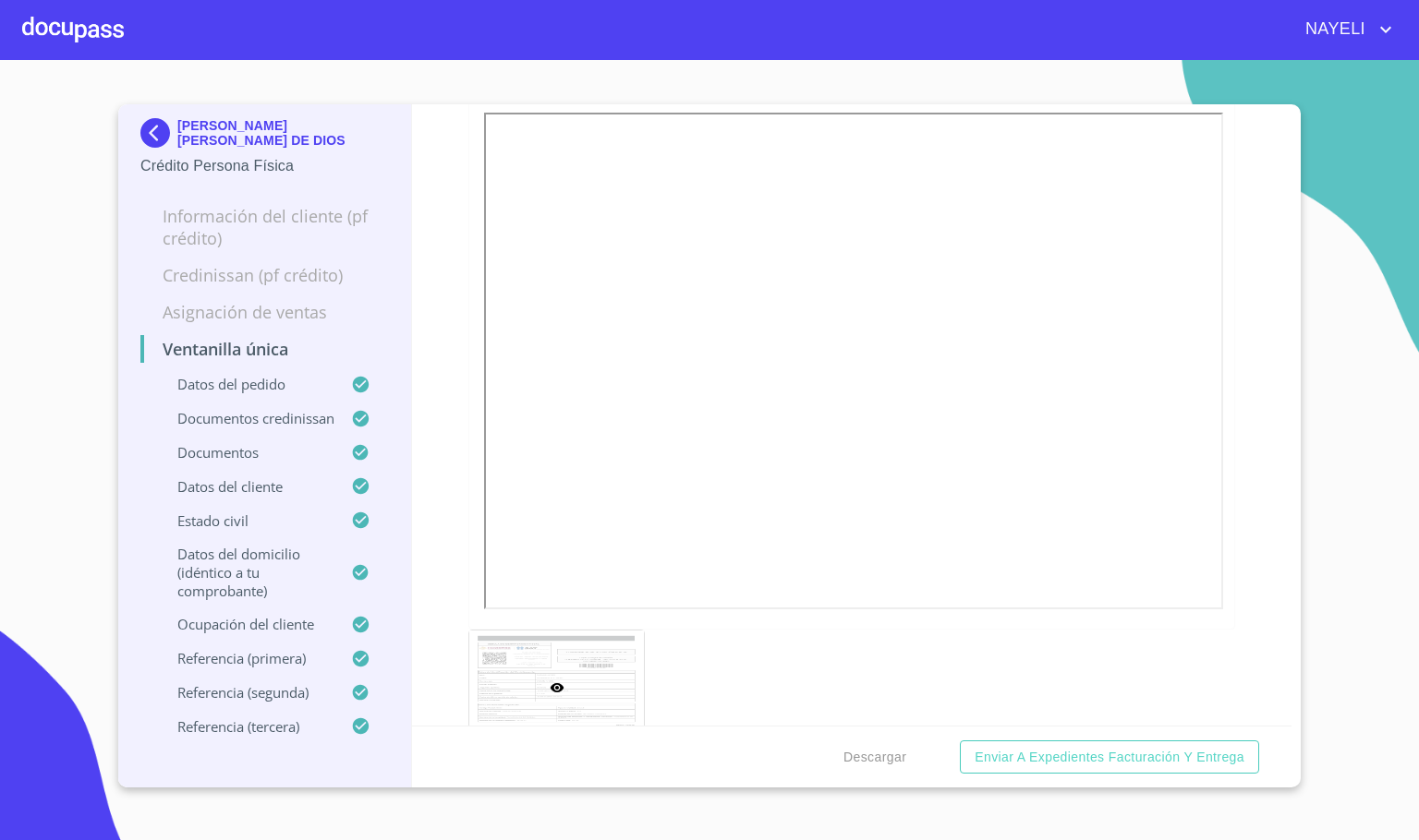
scroll to position [6095, 0]
